Goal: Transaction & Acquisition: Book appointment/travel/reservation

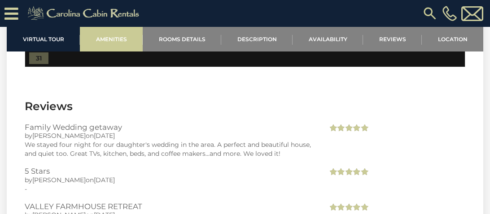
scroll to position [2070, 0]
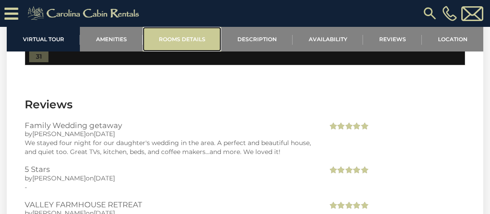
click at [177, 40] on link "Rooms Details" at bounding box center [182, 39] width 79 height 25
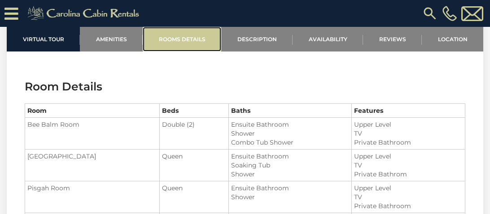
scroll to position [1037, 0]
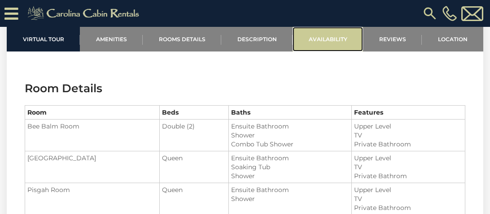
click at [337, 36] on link "Availability" at bounding box center [328, 39] width 70 height 25
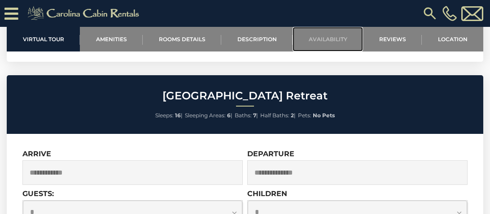
scroll to position [2556, 0]
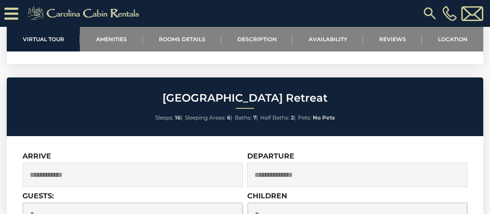
click at [224, 170] on input "text" at bounding box center [132, 175] width 220 height 25
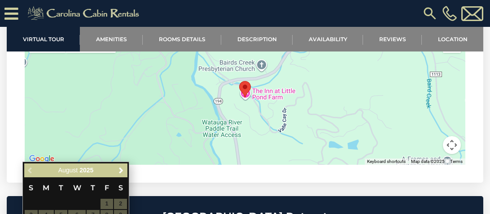
scroll to position [2432, 0]
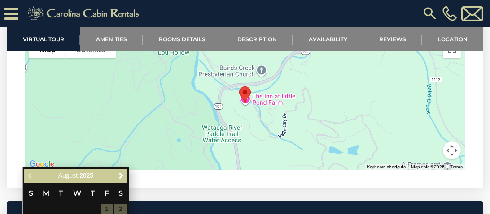
click at [16, 16] on icon at bounding box center [11, 14] width 14 height 16
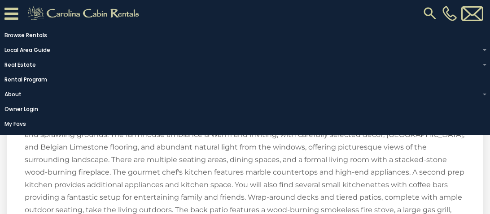
scroll to position [1397, 0]
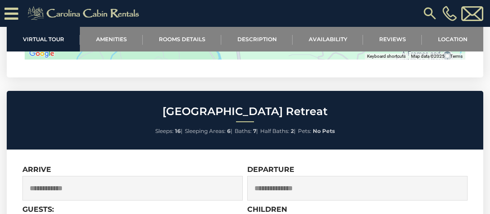
scroll to position [2544, 0]
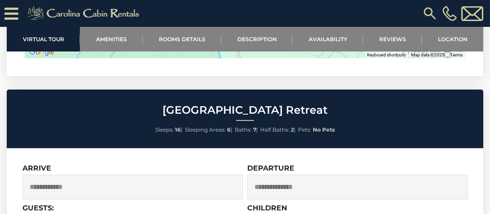
click at [209, 175] on input "text" at bounding box center [132, 187] width 220 height 25
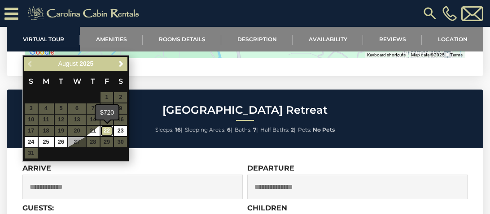
click at [108, 135] on link "22" at bounding box center [107, 131] width 13 height 10
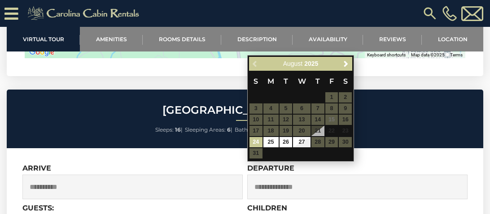
click at [87, 175] on input "**********" at bounding box center [132, 187] width 220 height 25
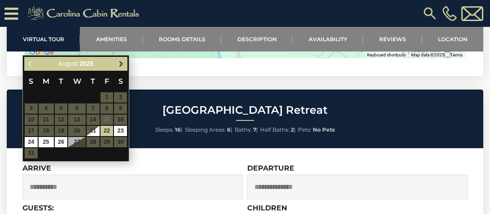
click at [121, 66] on span "Next" at bounding box center [121, 64] width 7 height 7
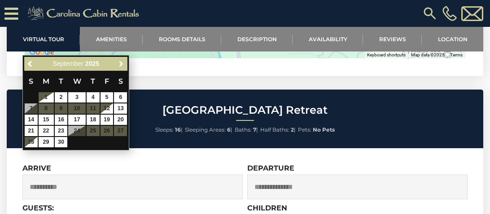
click at [121, 66] on span "Next" at bounding box center [121, 64] width 7 height 7
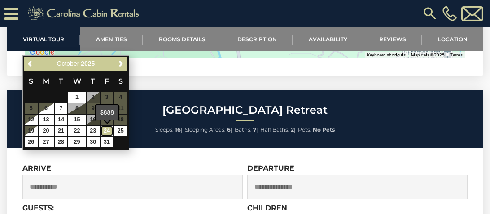
click at [106, 132] on link "24" at bounding box center [107, 131] width 13 height 10
type input "**********"
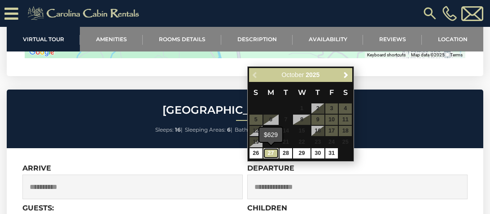
click at [267, 157] on link "27" at bounding box center [270, 154] width 15 height 10
type input "**********"
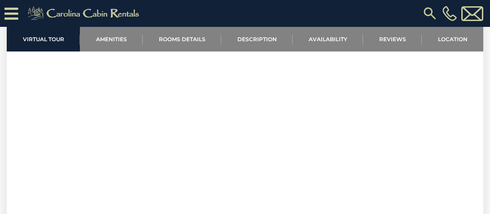
scroll to position [0, 0]
